Goal: Task Accomplishment & Management: Complete application form

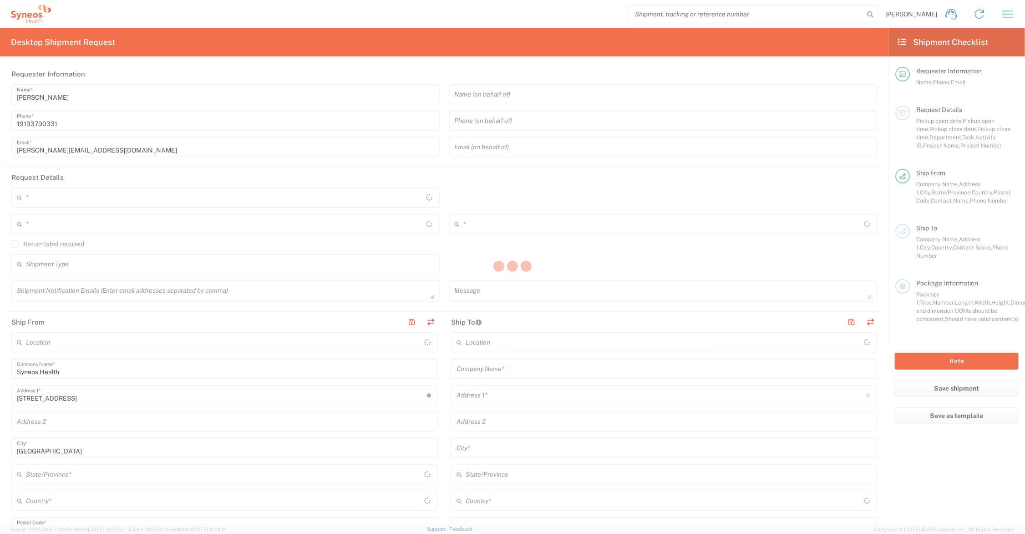
type input "[US_STATE]"
type input "[GEOGRAPHIC_DATA]"
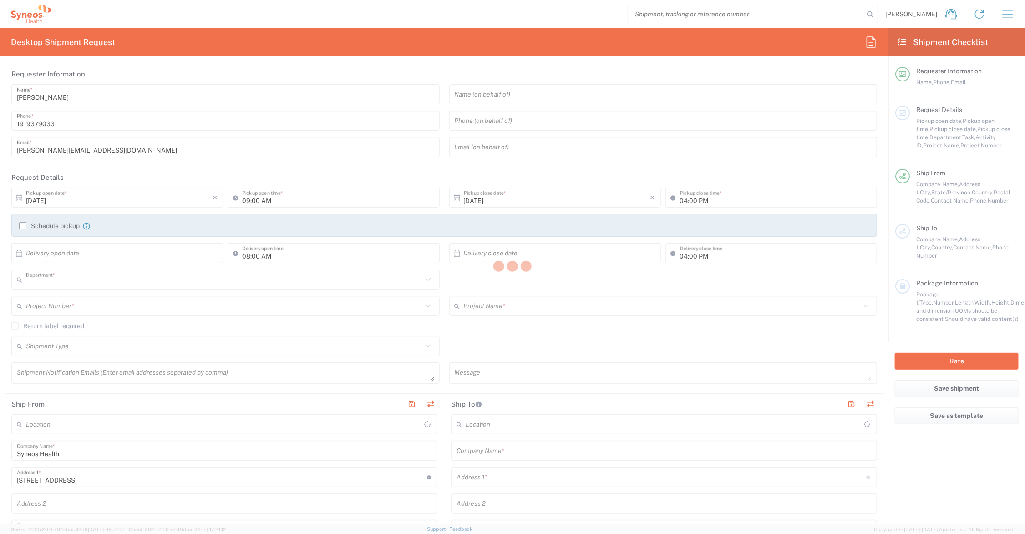
type input "6156"
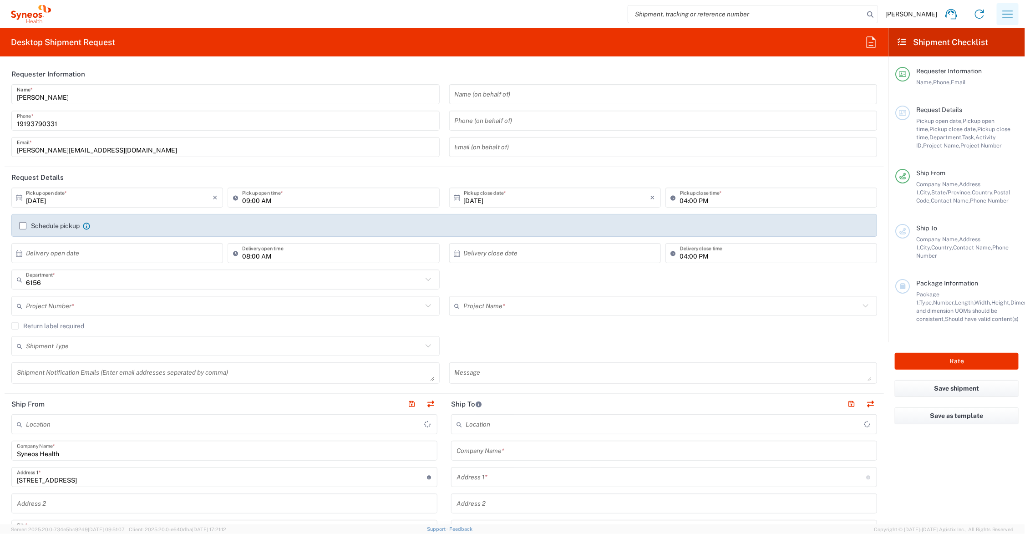
click at [1007, 13] on icon "button" at bounding box center [1007, 14] width 15 height 15
type input "Syneos Health Communications-[GEOGRAPHIC_DATA] [GEOGRAPHIC_DATA]"
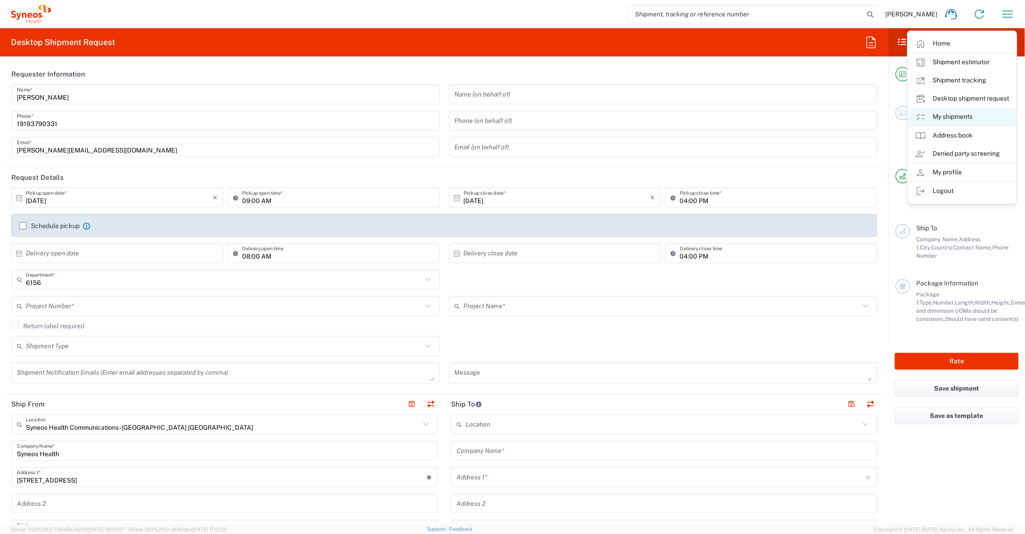
click at [958, 115] on link "My shipments" at bounding box center [962, 117] width 108 height 18
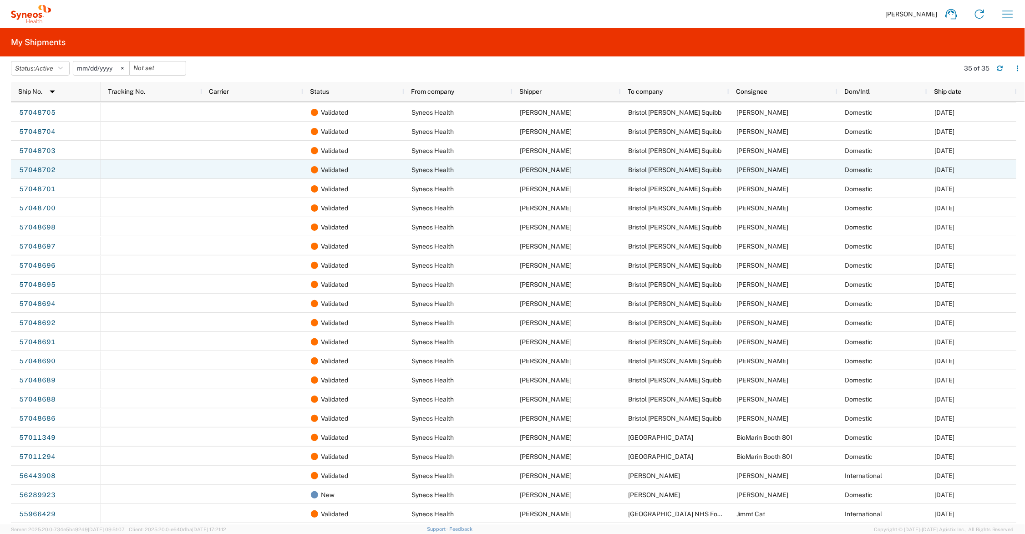
scroll to position [246, 0]
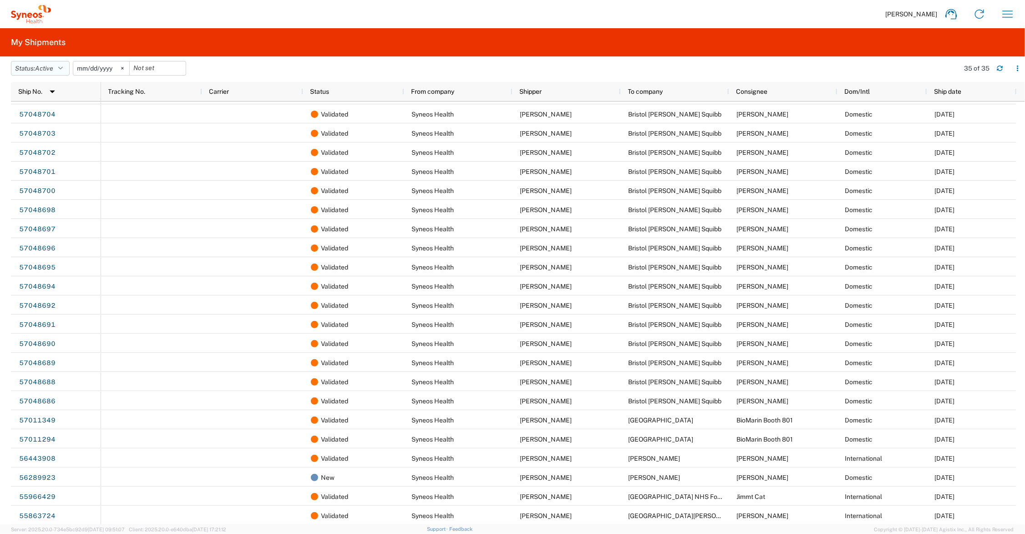
click at [59, 67] on button "Status: Active" at bounding box center [40, 68] width 59 height 15
click at [46, 117] on span "All" at bounding box center [64, 116] width 106 height 14
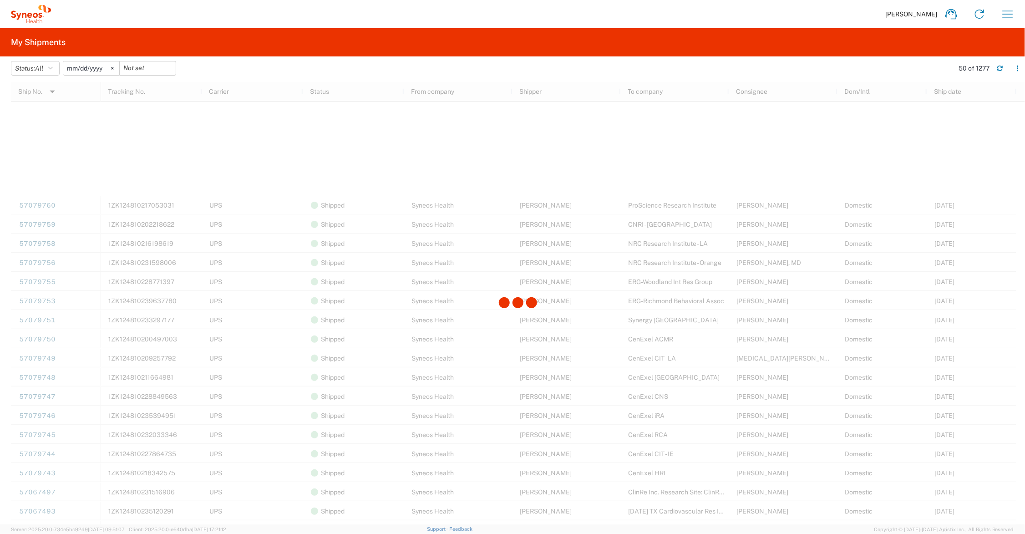
scroll to position [455, 0]
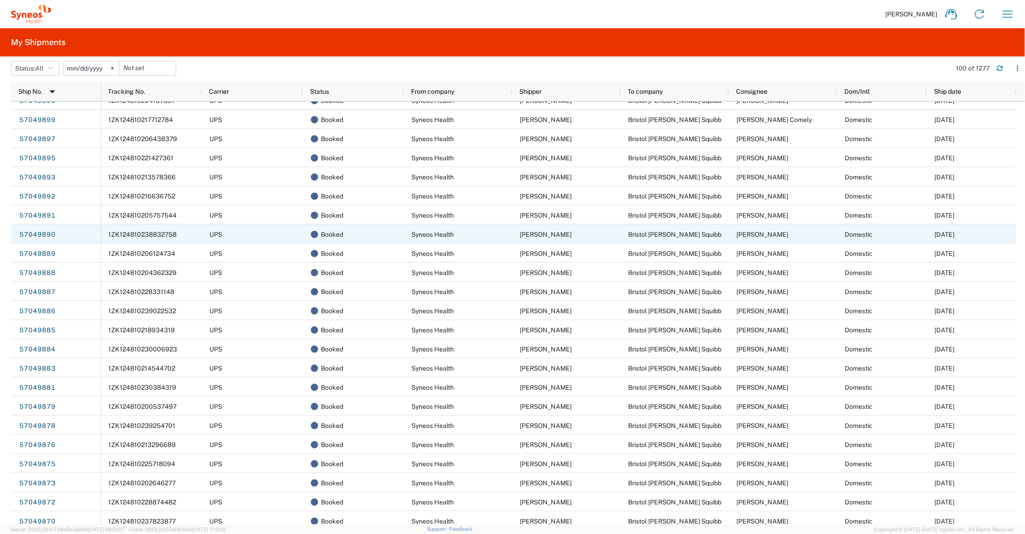
scroll to position [1479, 0]
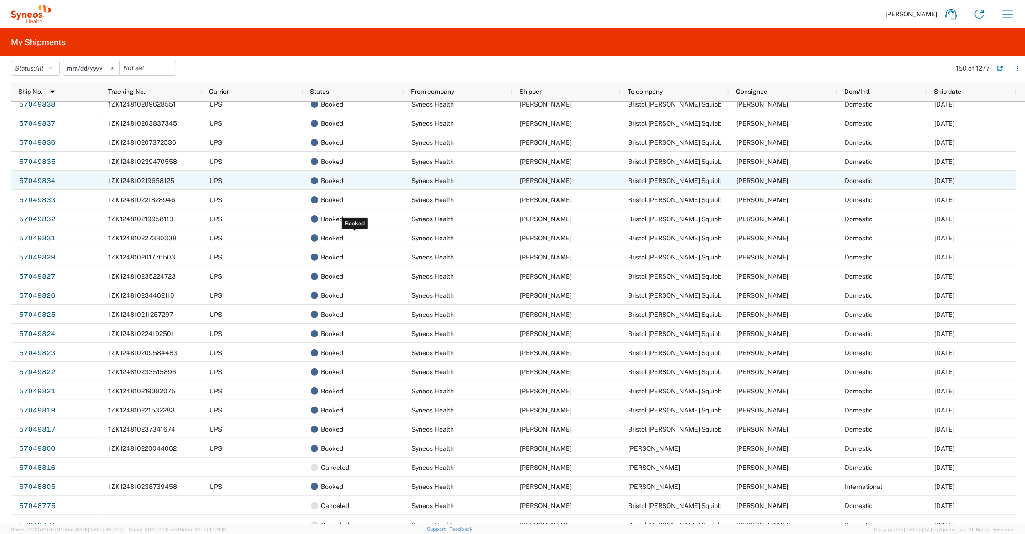
scroll to position [2048, 0]
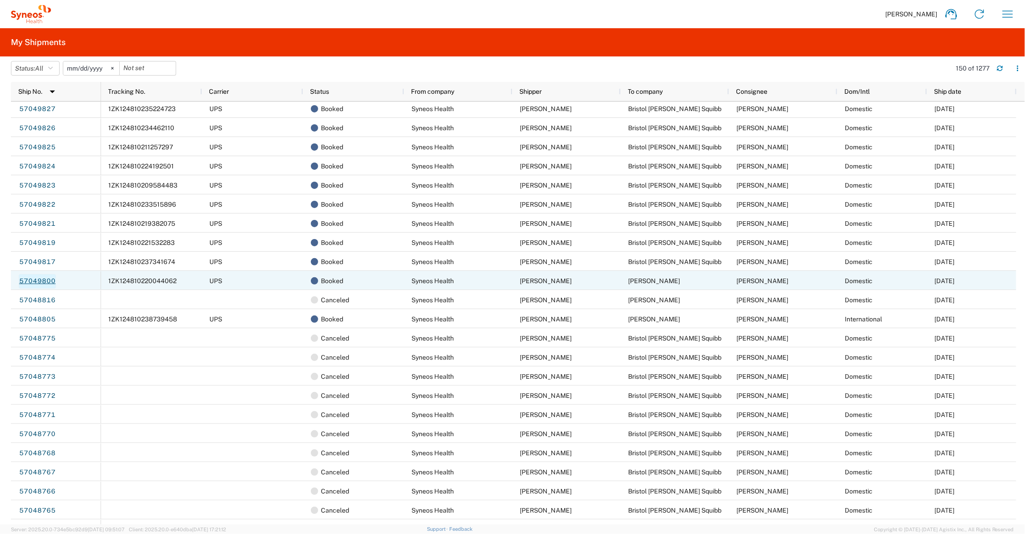
click at [44, 279] on link "57049800" at bounding box center [37, 281] width 37 height 15
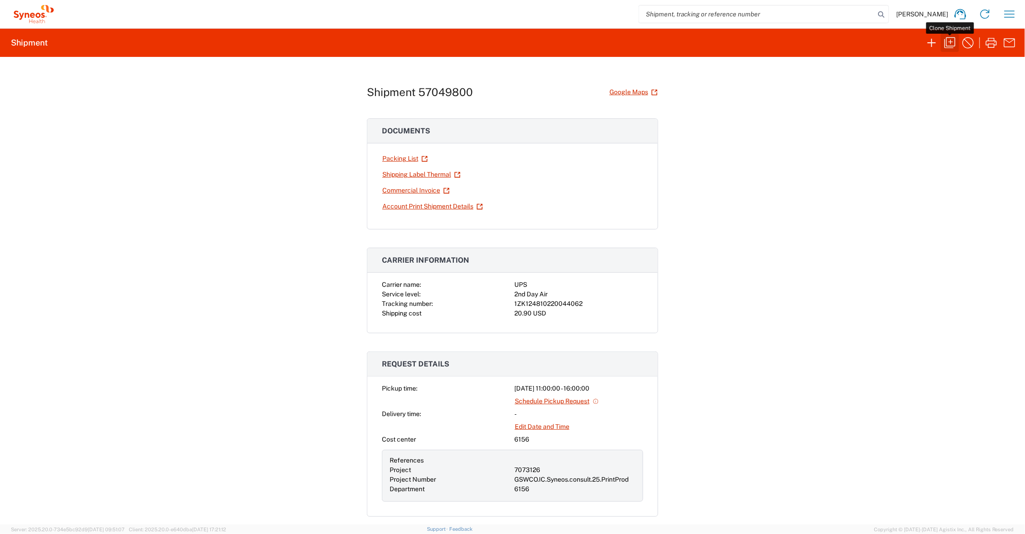
click at [950, 39] on icon "button" at bounding box center [950, 43] width 15 height 15
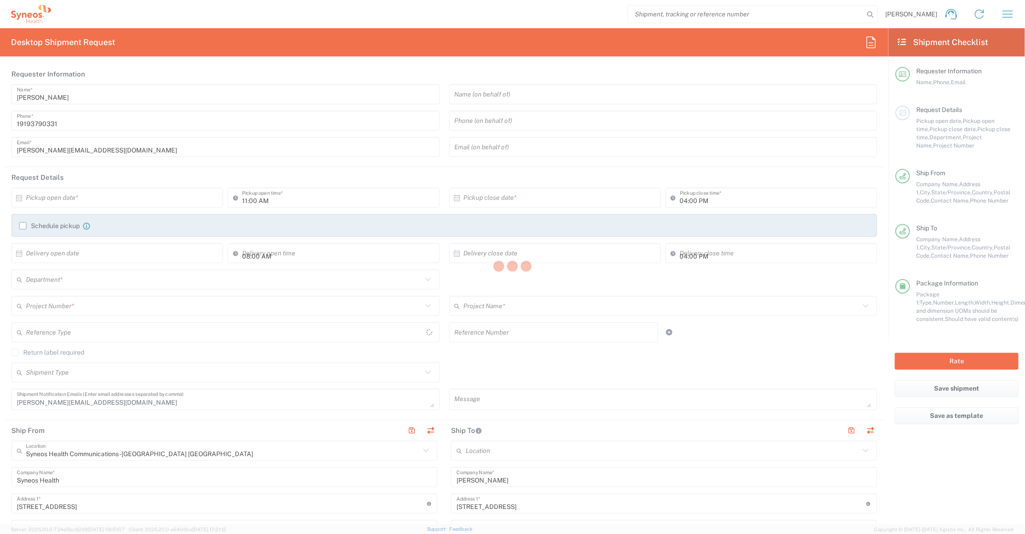
type input "[US_STATE]"
type input "Your Packaging"
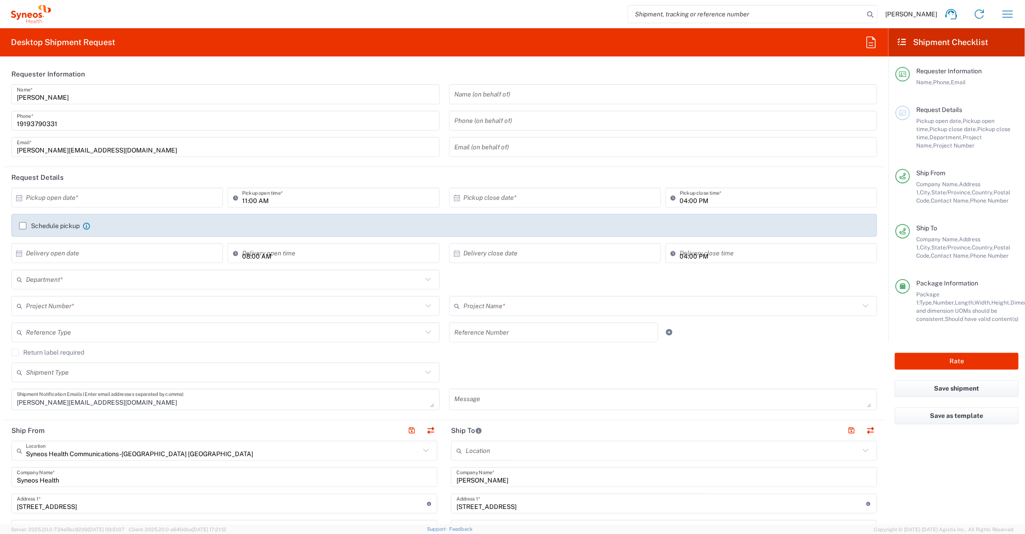
type input "GSWCO.IC.Syneos.consult.25.PrintProd"
type input "7073126"
type input "6156"
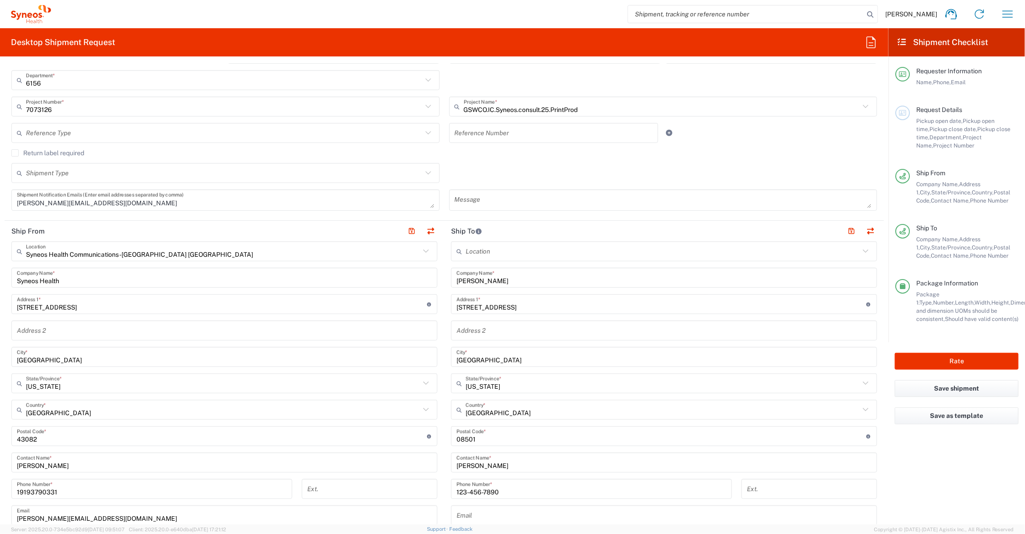
scroll to position [228, 0]
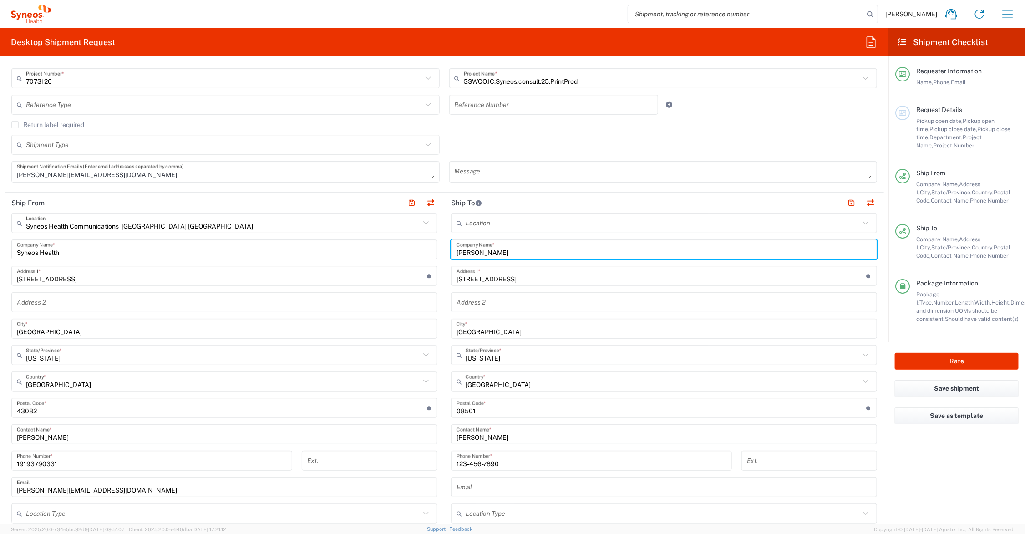
drag, startPoint x: 517, startPoint y: 247, endPoint x: 442, endPoint y: 252, distance: 74.8
click at [444, 252] on main "Location [PERSON_NAME] LLC-[GEOGRAPHIC_DATA] [GEOGRAPHIC_DATA] [GEOGRAPHIC_DATA…" at bounding box center [664, 404] width 440 height 382
drag, startPoint x: 515, startPoint y: 249, endPoint x: 432, endPoint y: 249, distance: 82.8
click at [432, 249] on div "Ship From Syneos Health Communications-[GEOGRAPHIC_DATA] [GEOGRAPHIC_DATA] Loca…" at bounding box center [444, 396] width 879 height 406
type input "[PERSON_NAME]"
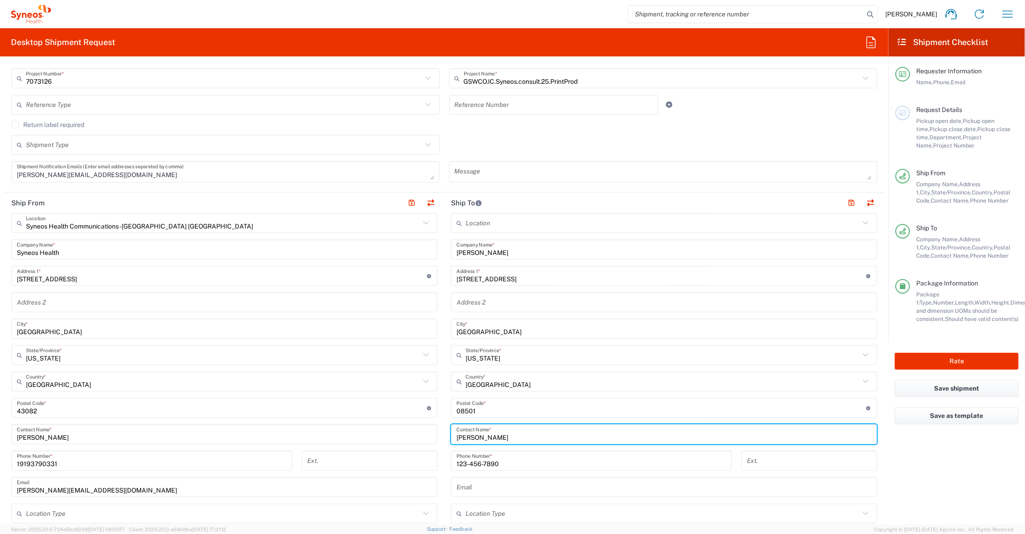
drag, startPoint x: 497, startPoint y: 441, endPoint x: 453, endPoint y: 437, distance: 43.8
click at [420, 444] on div "Ship From Syneos Health Communications-[GEOGRAPHIC_DATA] [GEOGRAPHIC_DATA] Loca…" at bounding box center [444, 396] width 879 height 406
paste input "[PERSON_NAME]"
type input "[PERSON_NAME]"
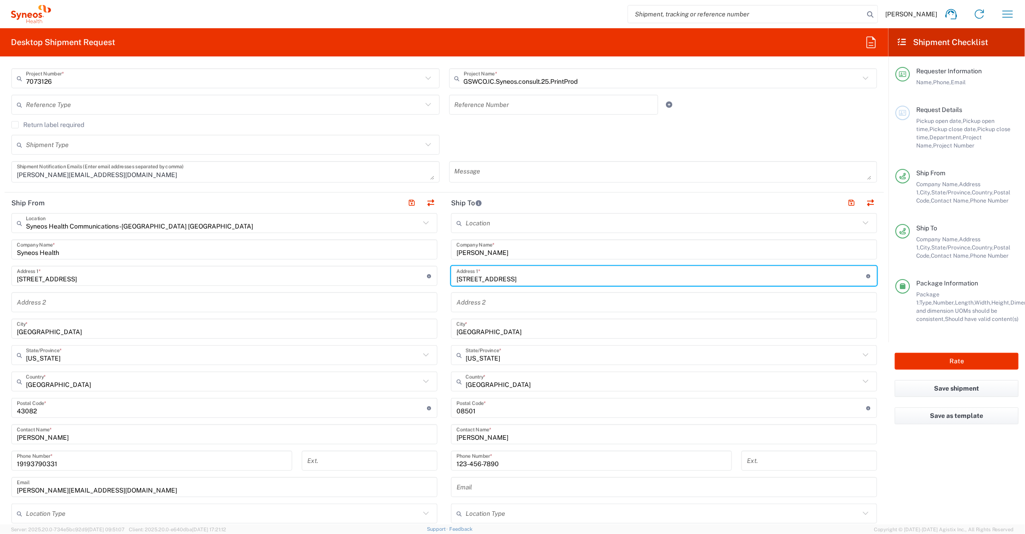
drag, startPoint x: 517, startPoint y: 275, endPoint x: 425, endPoint y: 280, distance: 92.1
click at [425, 280] on div "Ship From Syneos Health Communications-[GEOGRAPHIC_DATA] [GEOGRAPHIC_DATA] Loca…" at bounding box center [444, 396] width 879 height 406
type input "2"
type input "[STREET_ADDRESS]"
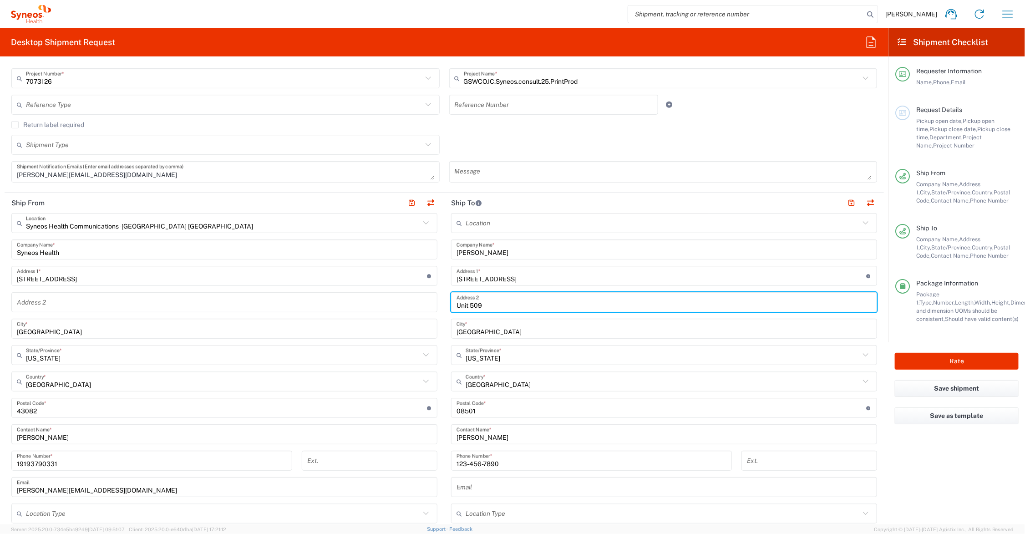
type input "Unit 509"
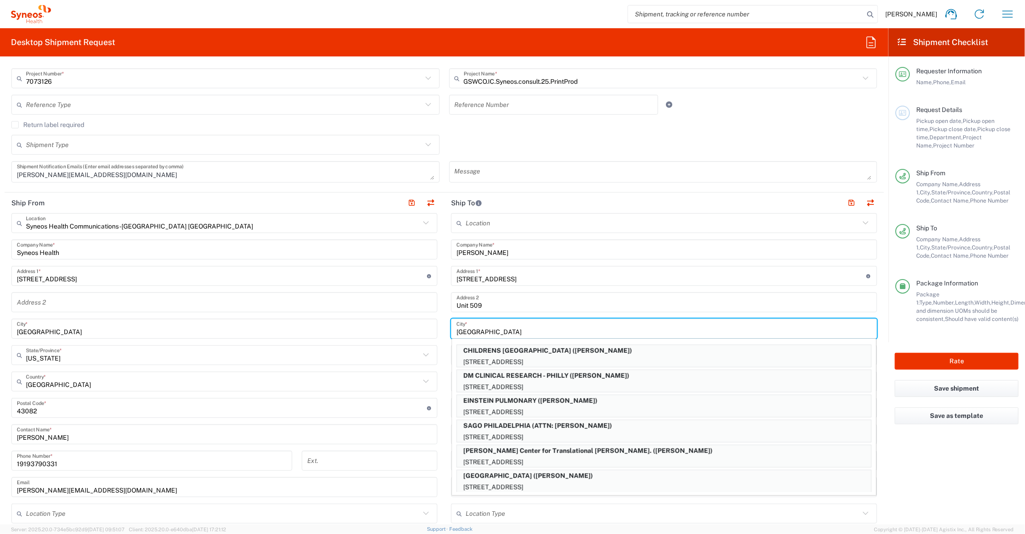
type input "[GEOGRAPHIC_DATA]"
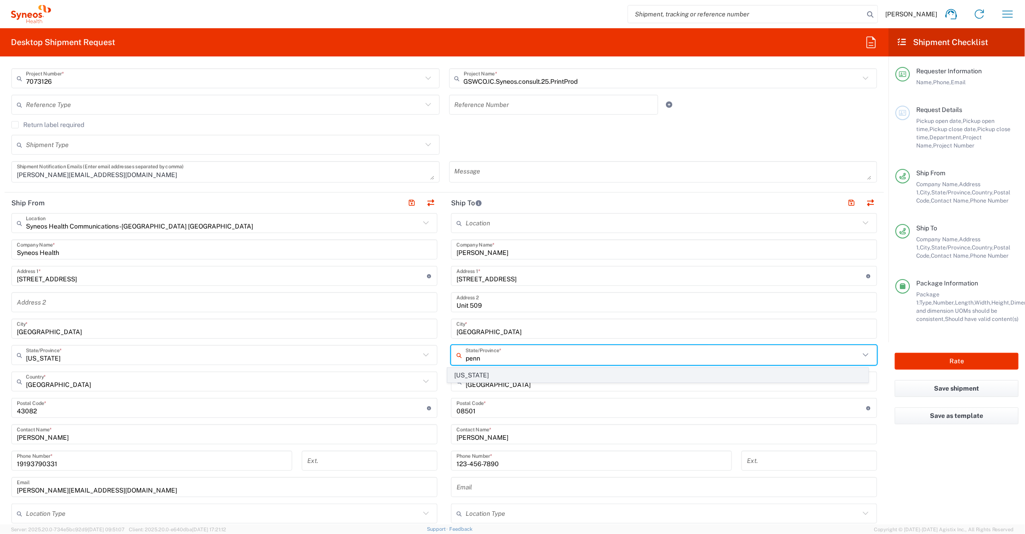
click at [458, 376] on span "[US_STATE]" at bounding box center [658, 375] width 420 height 14
type input "[US_STATE]"
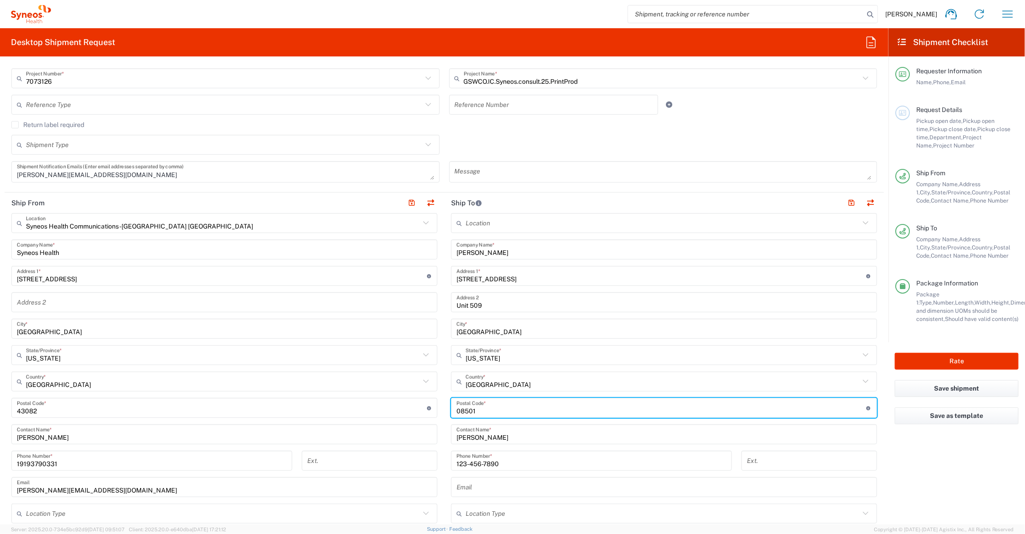
drag, startPoint x: 449, startPoint y: 409, endPoint x: 431, endPoint y: 409, distance: 18.2
click at [431, 409] on div "Ship From Syneos Health Communications-[GEOGRAPHIC_DATA] [GEOGRAPHIC_DATA] Loca…" at bounding box center [444, 396] width 879 height 406
type input "19106"
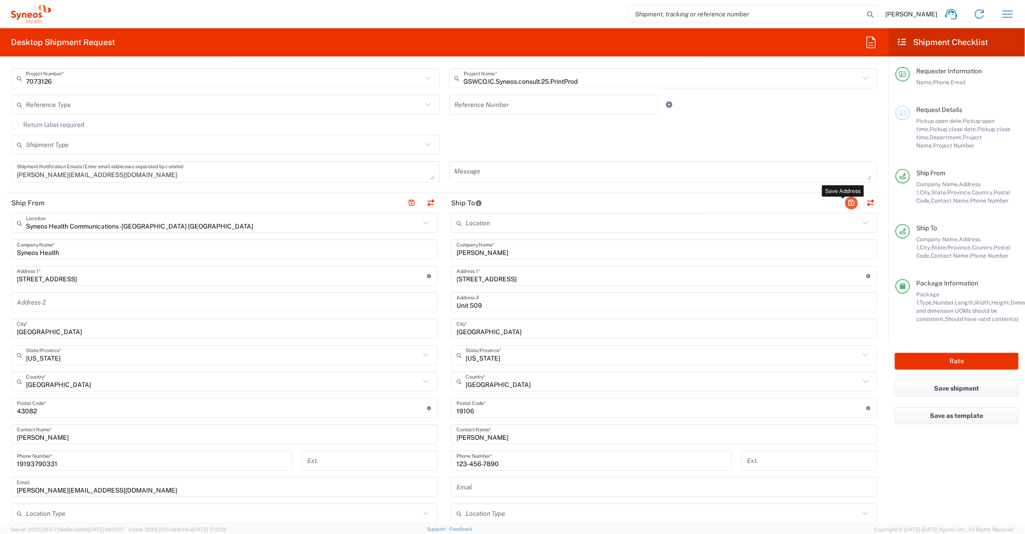
click at [845, 200] on button "button" at bounding box center [851, 203] width 13 height 13
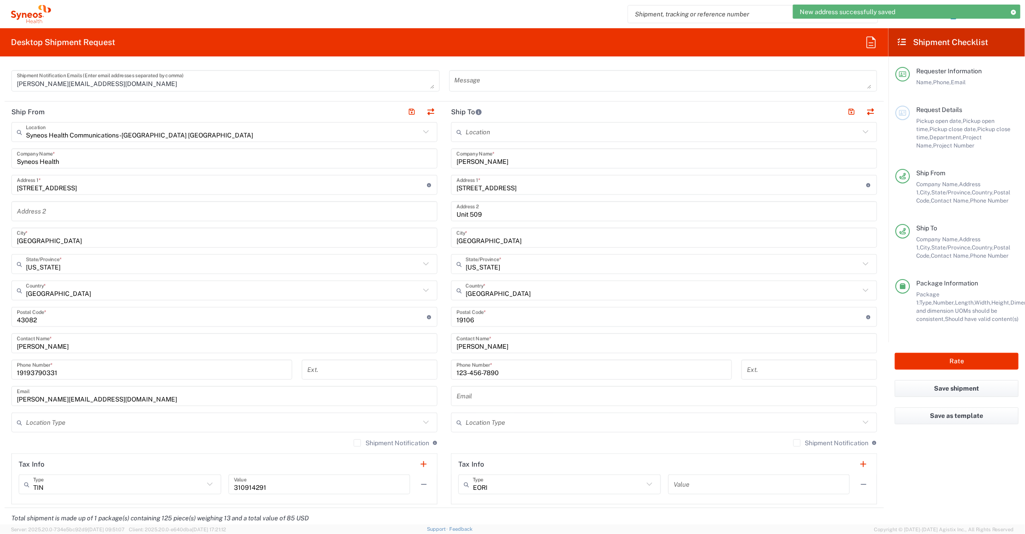
scroll to position [341, 0]
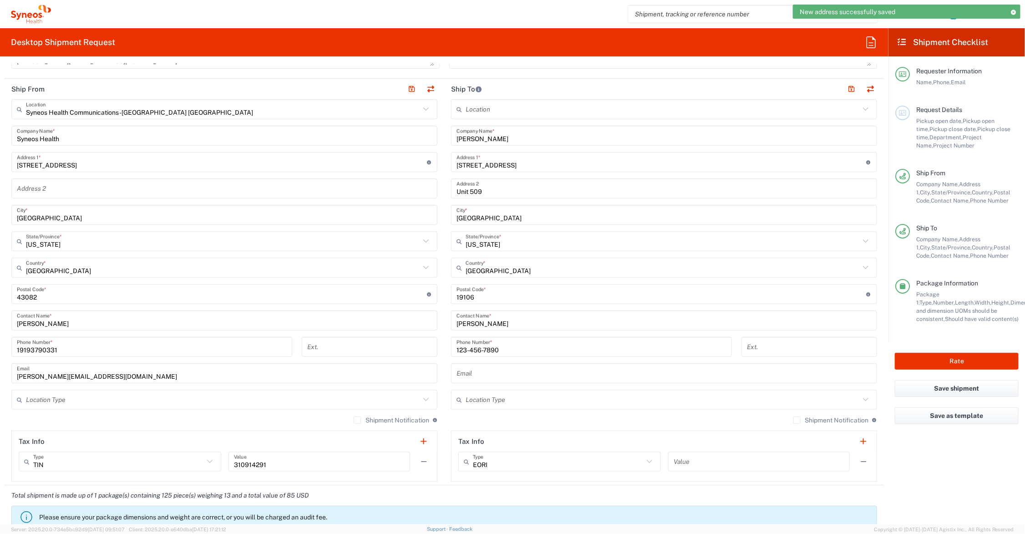
click at [522, 401] on input "text" at bounding box center [663, 400] width 394 height 16
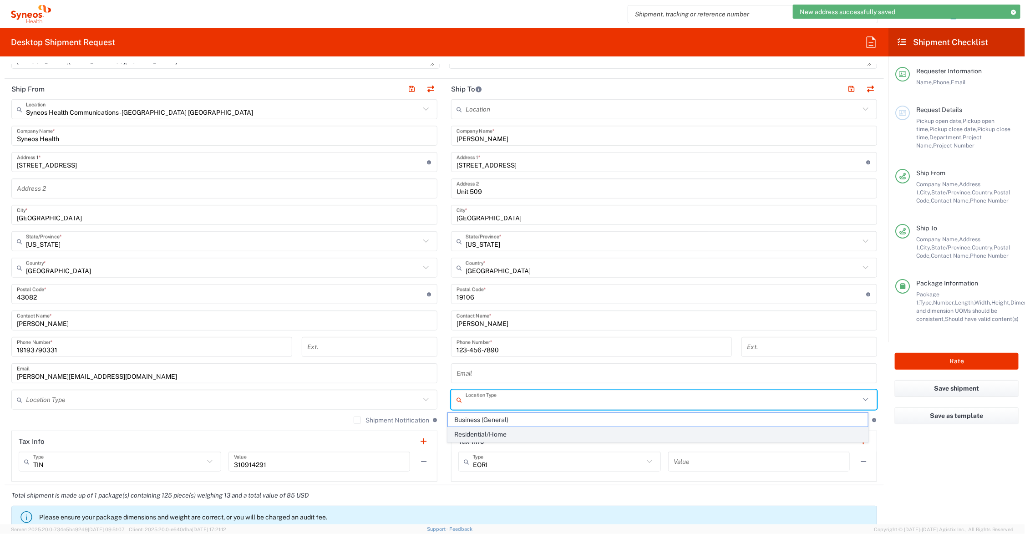
click at [513, 433] on span "Residential/Home" at bounding box center [658, 434] width 420 height 14
type input "Residential/Home"
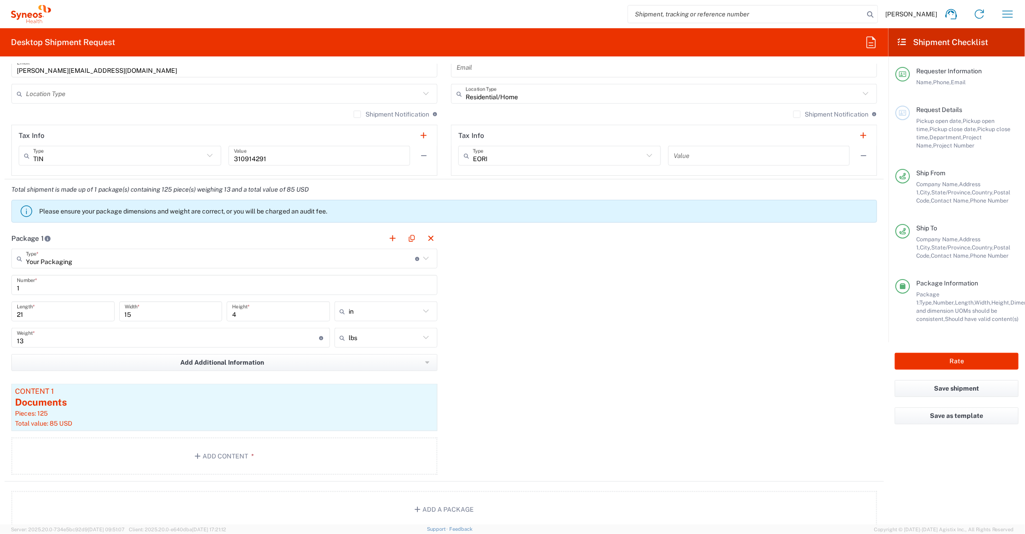
scroll to position [797, 0]
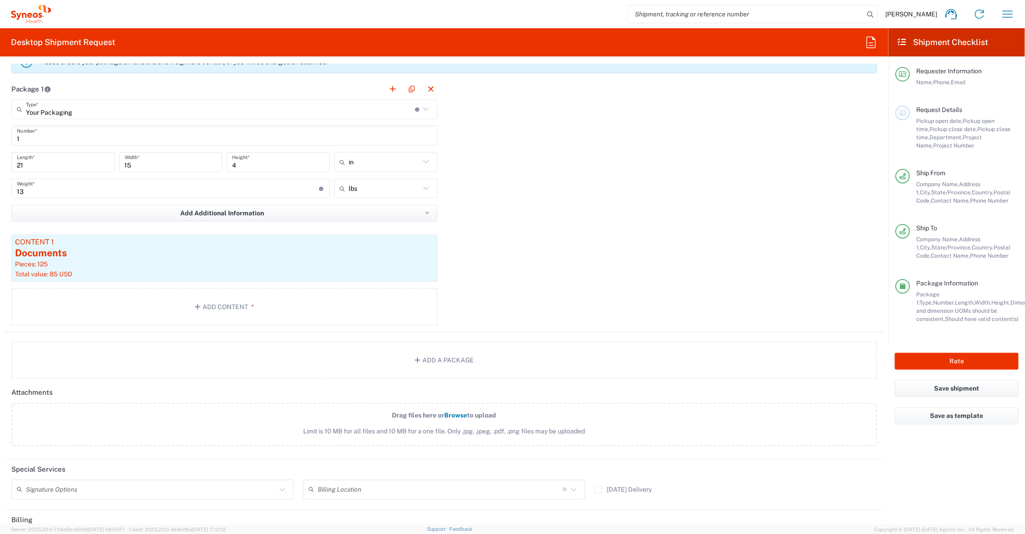
click at [595, 491] on label "[DATE] Delivery" at bounding box center [623, 489] width 57 height 7
click at [599, 490] on input "[DATE] Delivery" at bounding box center [599, 490] width 0 height 0
click at [927, 360] on button "Rate" at bounding box center [957, 361] width 124 height 17
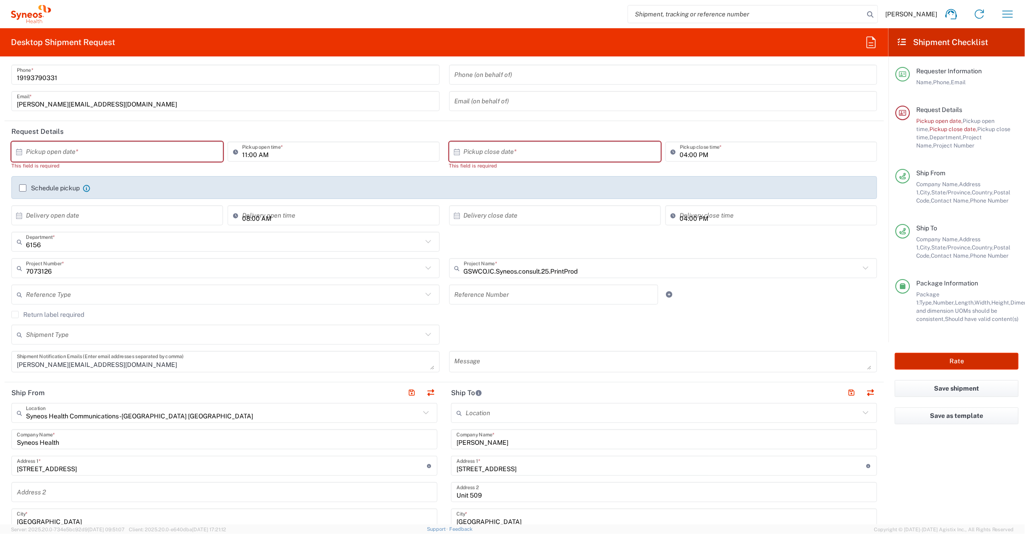
scroll to position [0, 0]
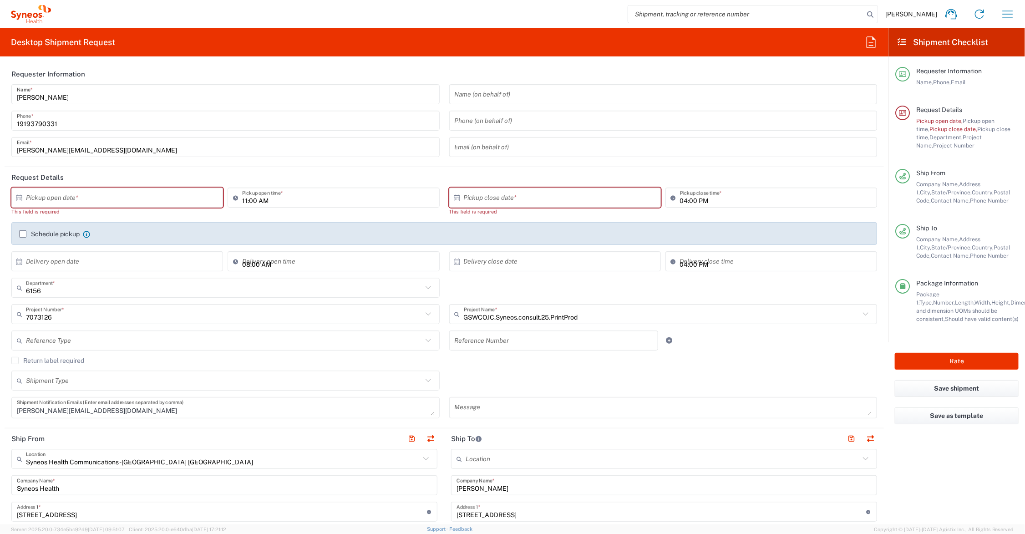
click at [110, 193] on input "text" at bounding box center [119, 198] width 187 height 16
click at [142, 253] on span "10" at bounding box center [143, 254] width 13 height 13
type input "[DATE]"
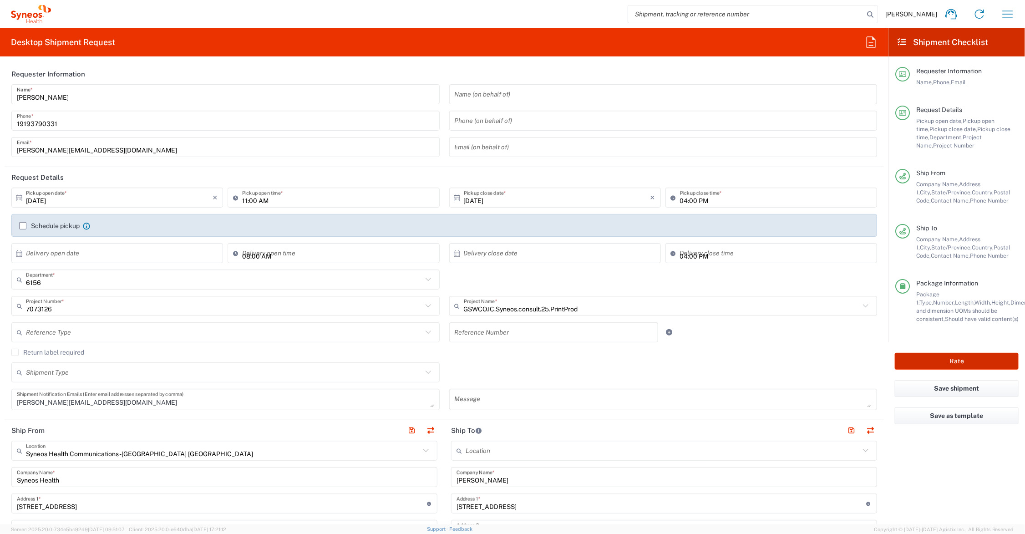
click at [929, 355] on button "Rate" at bounding box center [957, 361] width 124 height 17
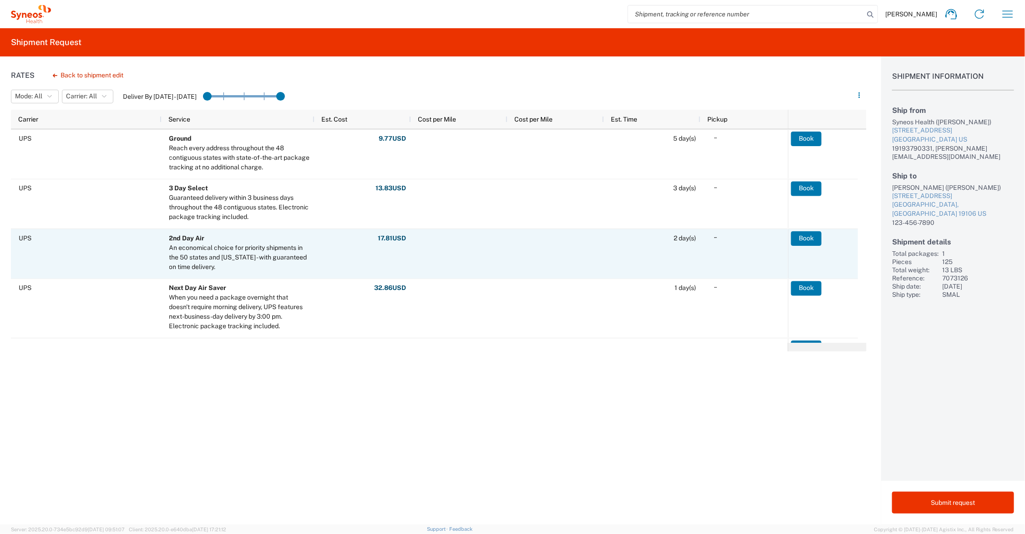
scroll to position [114, 0]
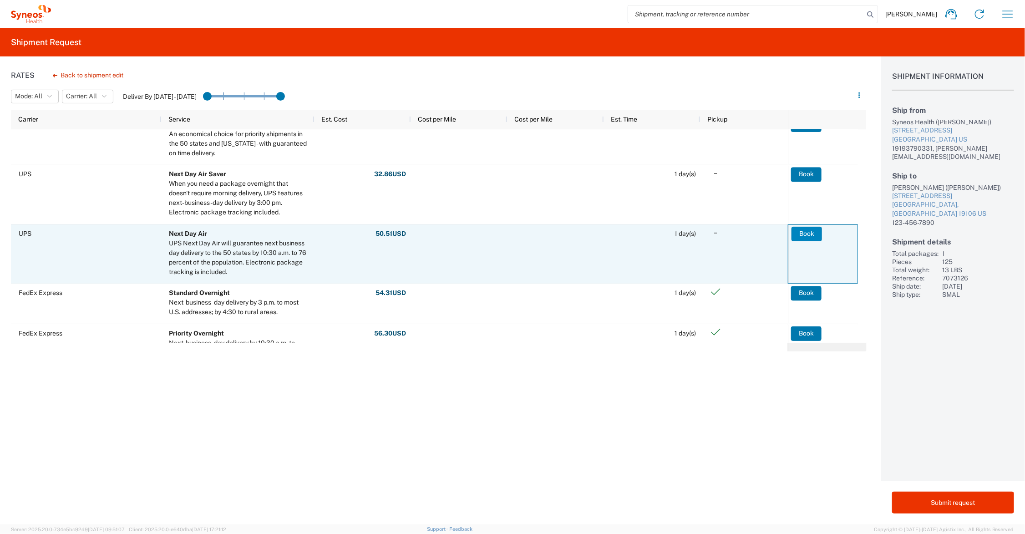
click at [803, 233] on button "Book" at bounding box center [807, 234] width 30 height 15
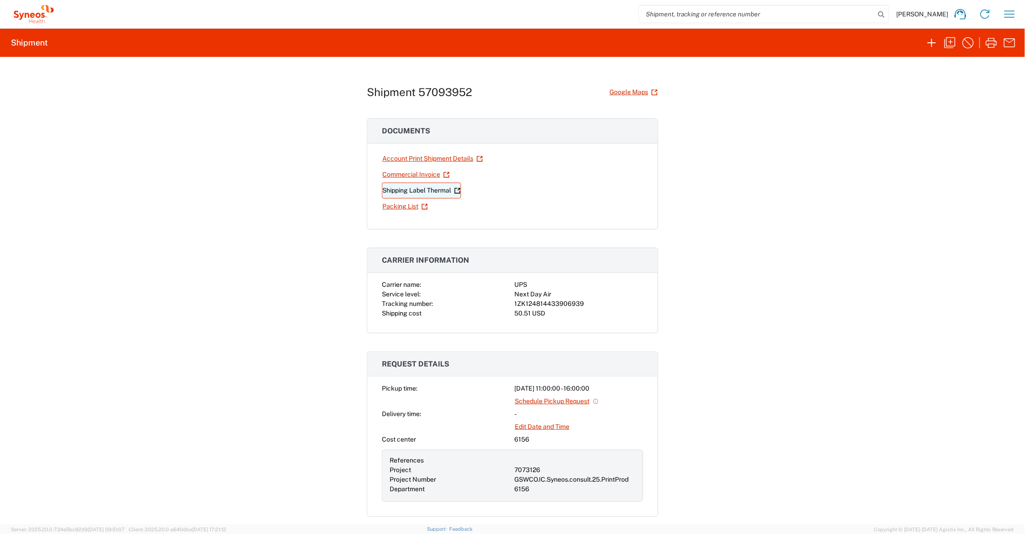
click at [412, 190] on link "Shipping Label Thermal" at bounding box center [421, 191] width 79 height 16
